Goal: Information Seeking & Learning: Learn about a topic

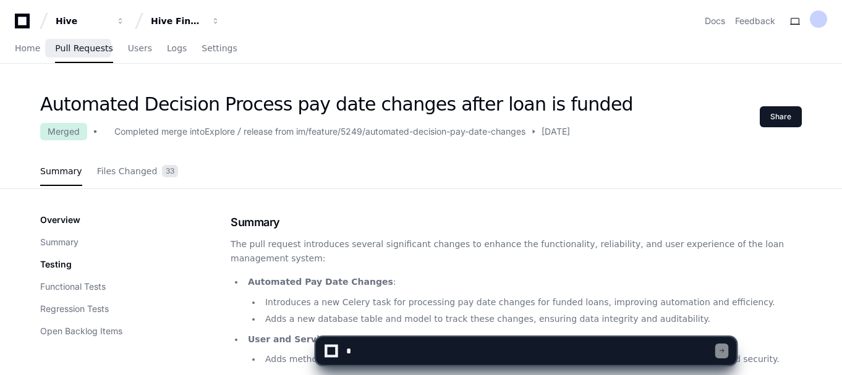
click at [82, 51] on span "Pull Requests" at bounding box center [83, 47] width 57 height 7
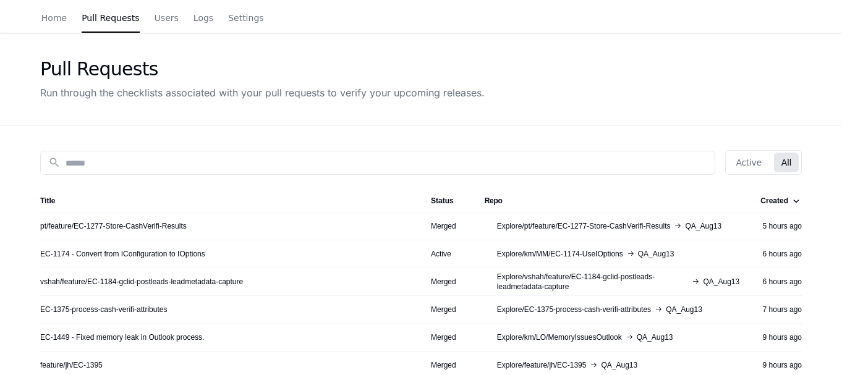
scroll to position [33, 0]
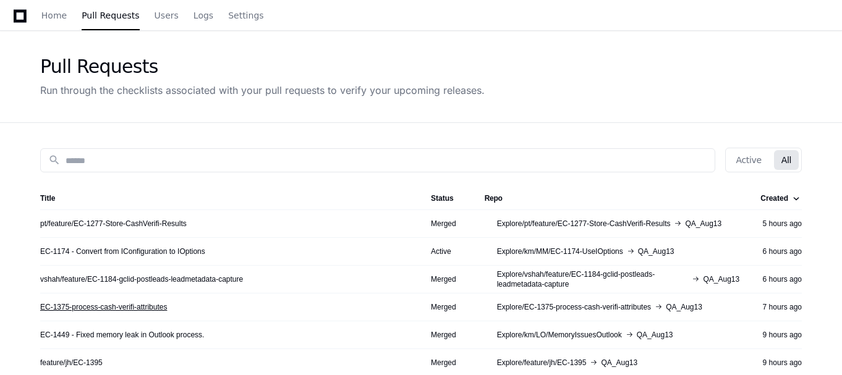
click at [103, 308] on link "EC-1375-process-cash-verifi-attributes" at bounding box center [103, 307] width 127 height 10
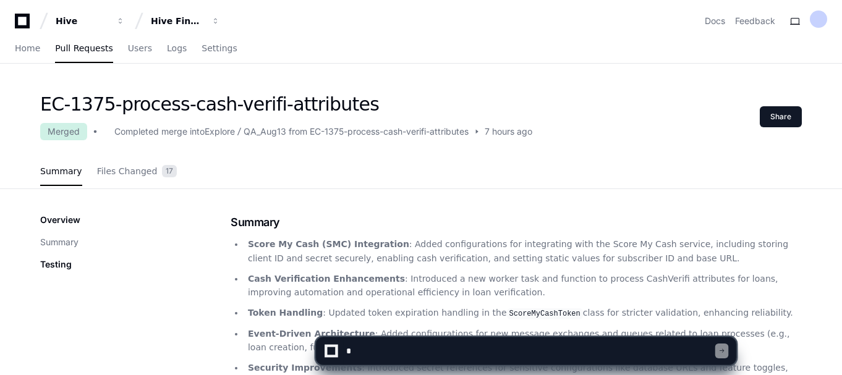
click at [410, 347] on textarea at bounding box center [529, 350] width 371 height 27
type textarea "*"
type textarea "**********"
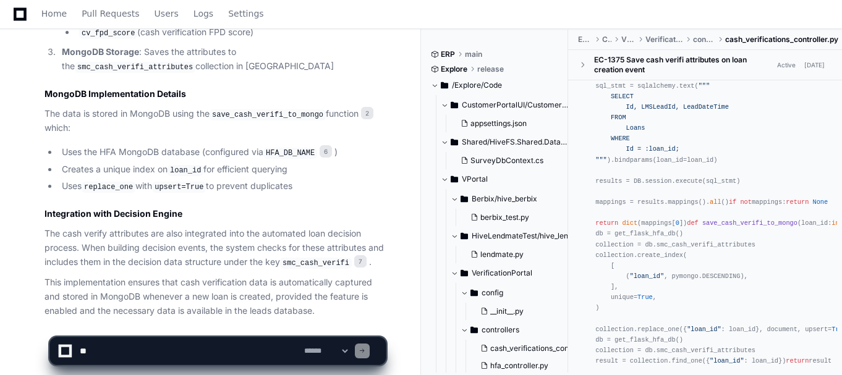
scroll to position [1214, 0]
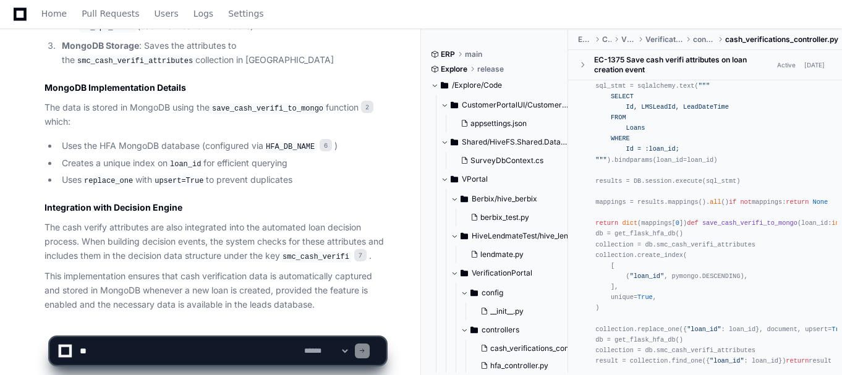
click at [178, 344] on textarea at bounding box center [189, 350] width 224 height 27
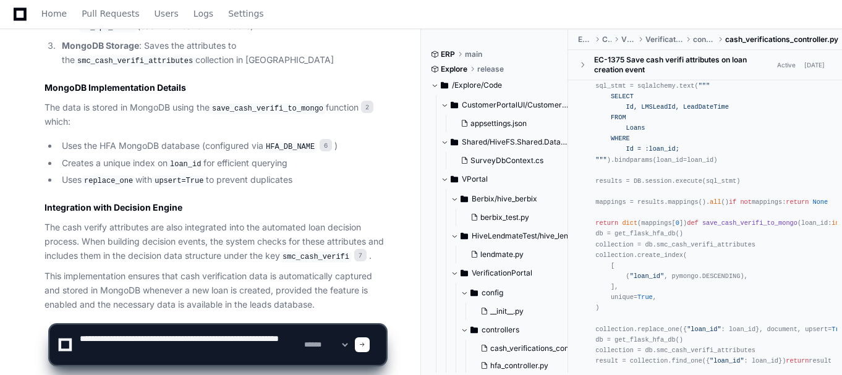
click at [103, 353] on textarea at bounding box center [189, 345] width 224 height 40
type textarea "**********"
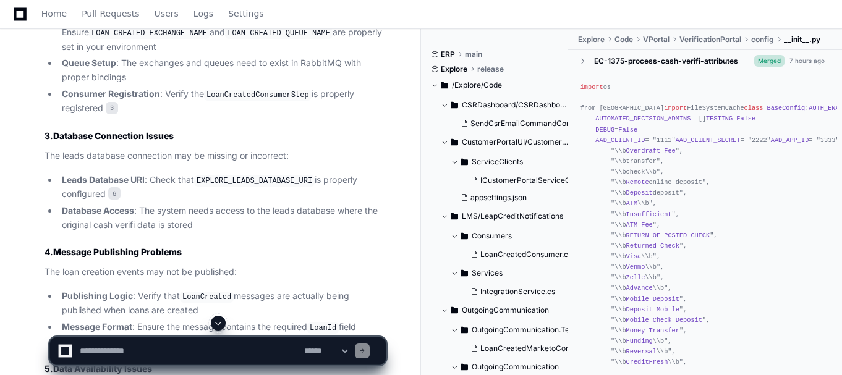
scroll to position [2153, 0]
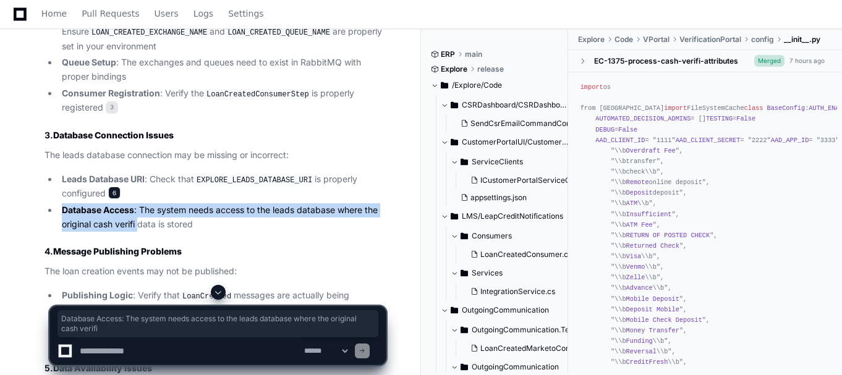
drag, startPoint x: 140, startPoint y: 165, endPoint x: 115, endPoint y: 141, distance: 35.0
click at [115, 172] on ul "Leads Database URI : Check that EXPLORE_LEADS_DATABASE_URI is properly configur…" at bounding box center [214, 201] width 341 height 59
click at [115, 187] on span "6" at bounding box center [114, 193] width 12 height 12
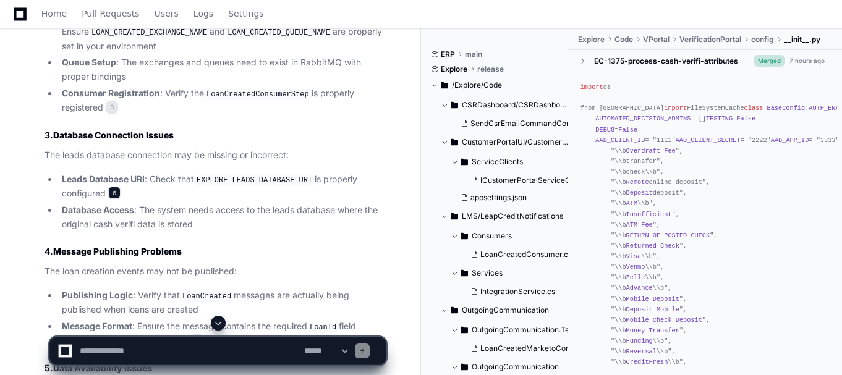
click at [115, 187] on span "6" at bounding box center [114, 193] width 12 height 12
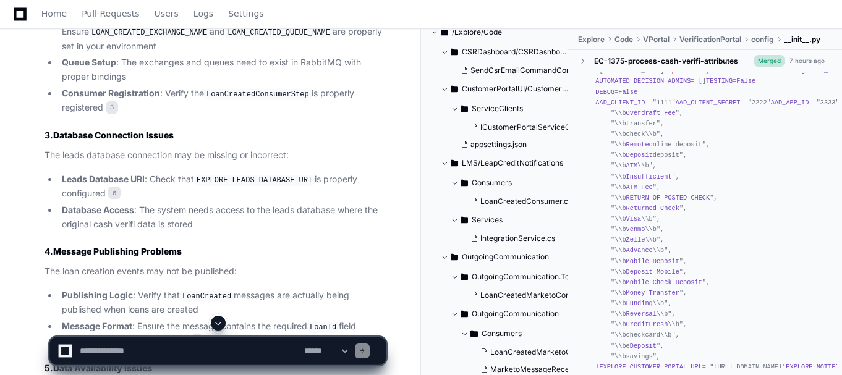
scroll to position [54, 0]
click at [526, 198] on span "LoanCreatedConsumer.cs" at bounding box center [525, 201] width 91 height 10
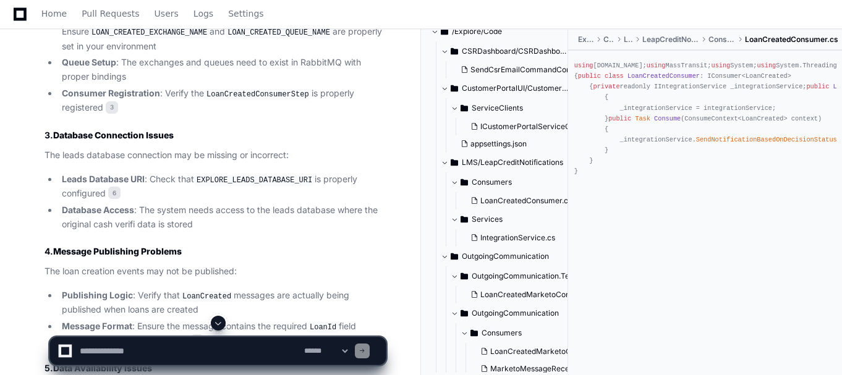
scroll to position [0, 0]
click at [519, 293] on span "LoanCreatedMarketoConsumerTests.cs" at bounding box center [550, 295] width 140 height 10
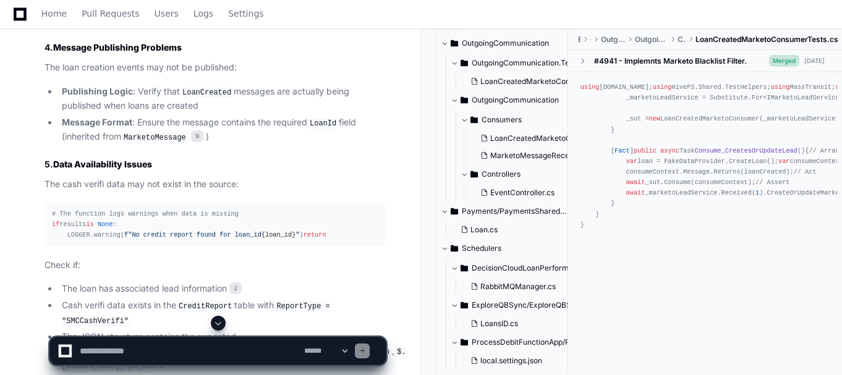
scroll to position [2358, 0]
click at [110, 209] on span "# The function logs warnings when data is missing" at bounding box center [145, 212] width 187 height 7
click at [138, 208] on div "# The function logs warnings when data is missing if results is None : LOGGER.w…" at bounding box center [215, 224] width 326 height 32
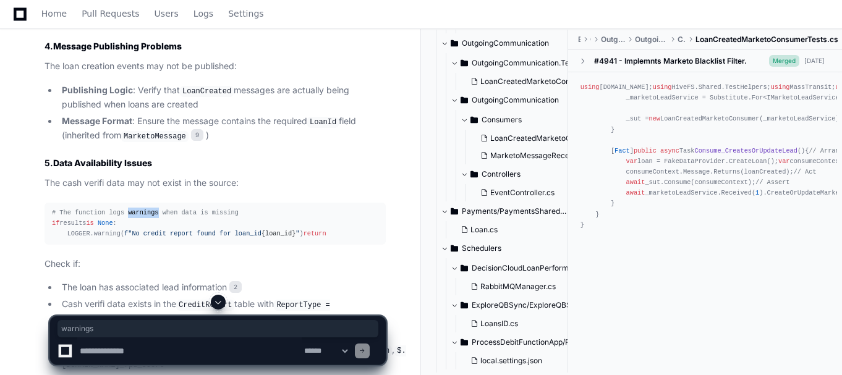
click at [138, 208] on div "# The function logs warnings when data is missing if results is None : LOGGER.w…" at bounding box center [215, 224] width 326 height 32
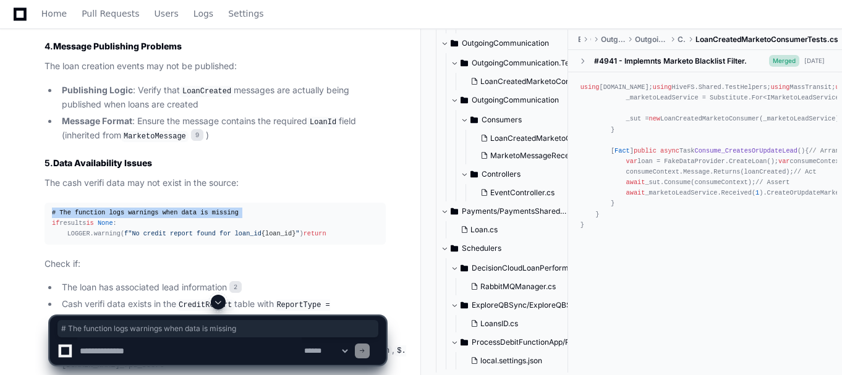
click at [138, 208] on div "# The function logs warnings when data is missing if results is None : LOGGER.w…" at bounding box center [215, 224] width 326 height 32
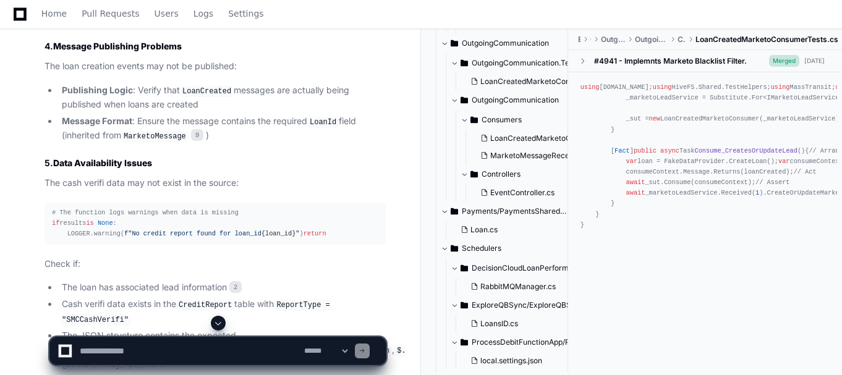
click at [152, 230] on span "f"No credit report found for loan_id {loan_id} "" at bounding box center [211, 233] width 175 height 7
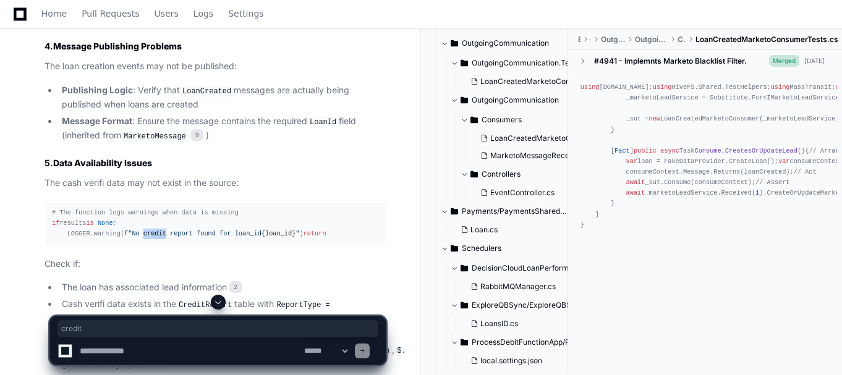
click at [152, 230] on span "f"No credit report found for loan_id {loan_id} "" at bounding box center [211, 233] width 175 height 7
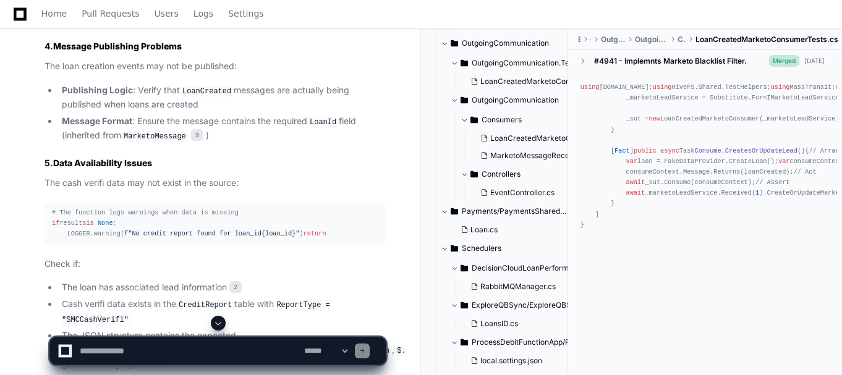
click at [186, 208] on div "# The function logs warnings when data is missing if results is None : LOGGER.w…" at bounding box center [215, 224] width 326 height 32
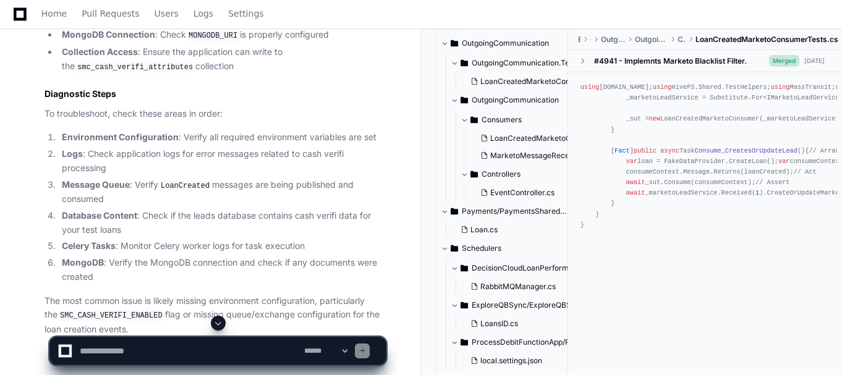
scroll to position [2921, 0]
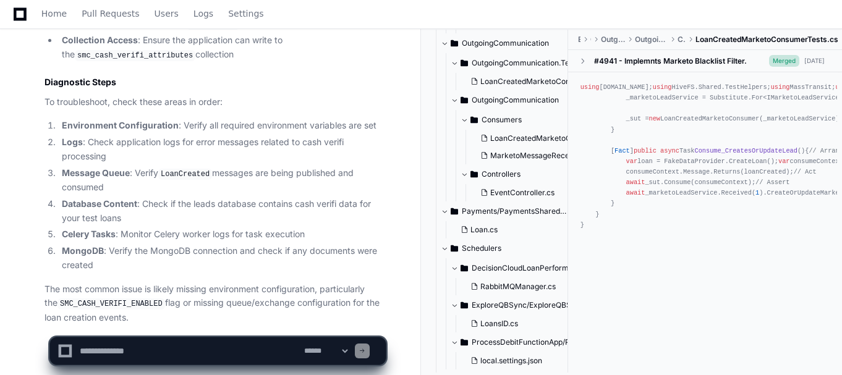
click at [363, 6] on div "Home Pull Requests Users Logs Settings" at bounding box center [421, 14] width 812 height 28
